Goal: Information Seeking & Learning: Learn about a topic

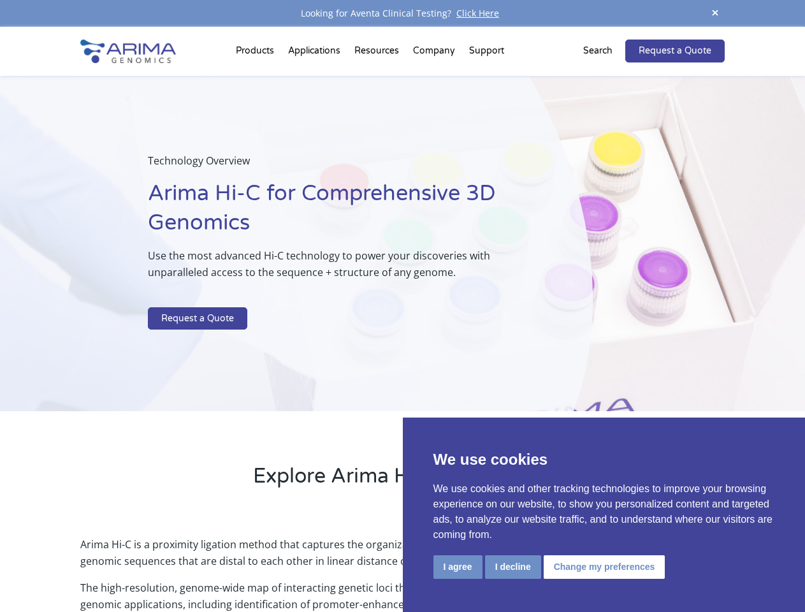
click at [402, 306] on p at bounding box center [338, 299] width 380 height 17
click at [457, 566] on button "I agree" at bounding box center [457, 567] width 49 height 24
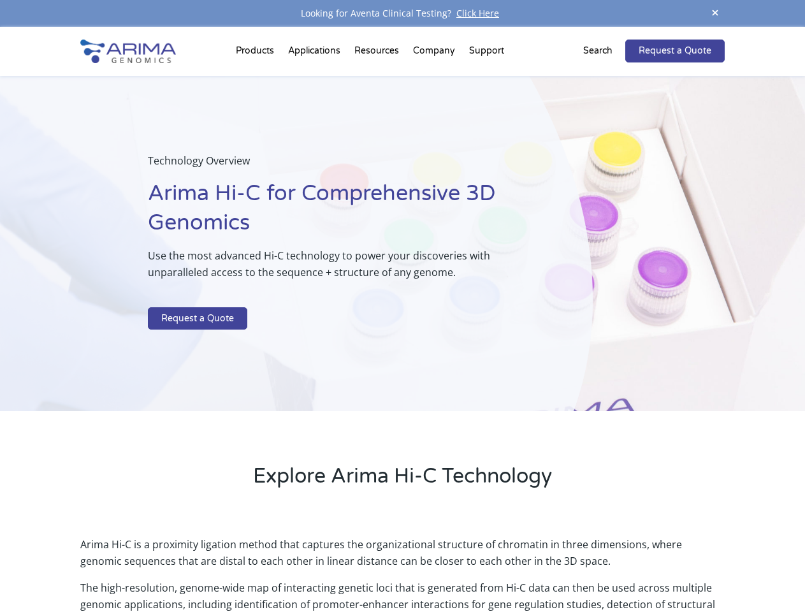
click at [512, 566] on p "Arima Hi-C is a proximity ligation method that captures the organizational stru…" at bounding box center [401, 557] width 643 height 43
click at [602, 566] on p "Arima Hi-C is a proximity ligation method that captures the organizational stru…" at bounding box center [401, 557] width 643 height 43
click at [715, 13] on span at bounding box center [714, 13] width 19 height 17
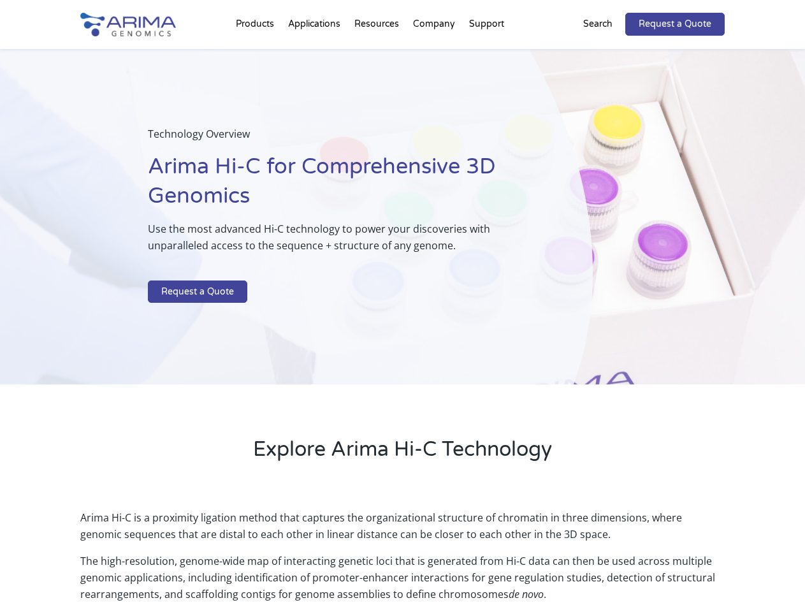
click at [402, 319] on div "Technology Overview Arima Hi-C for Comprehensive 3D Genomics Use the most advan…" at bounding box center [296, 217] width 593 height 336
click at [257, 54] on div "Technology Overview Arima Hi-C for Comprehensive 3D Genomics Use the most advan…" at bounding box center [296, 217] width 593 height 336
click at [378, 54] on div "Technology Overview Arima Hi-C for Comprehensive 3D Genomics Use the most advan…" at bounding box center [296, 217] width 593 height 336
click at [435, 54] on div "Technology Overview Arima Hi-C for Comprehensive 3D Genomics Use the most advan…" at bounding box center [296, 217] width 593 height 336
click at [486, 54] on div "Technology Overview Arima Hi-C for Comprehensive 3D Genomics Use the most advan…" at bounding box center [296, 217] width 593 height 336
